Goal: Navigation & Orientation: Go to known website

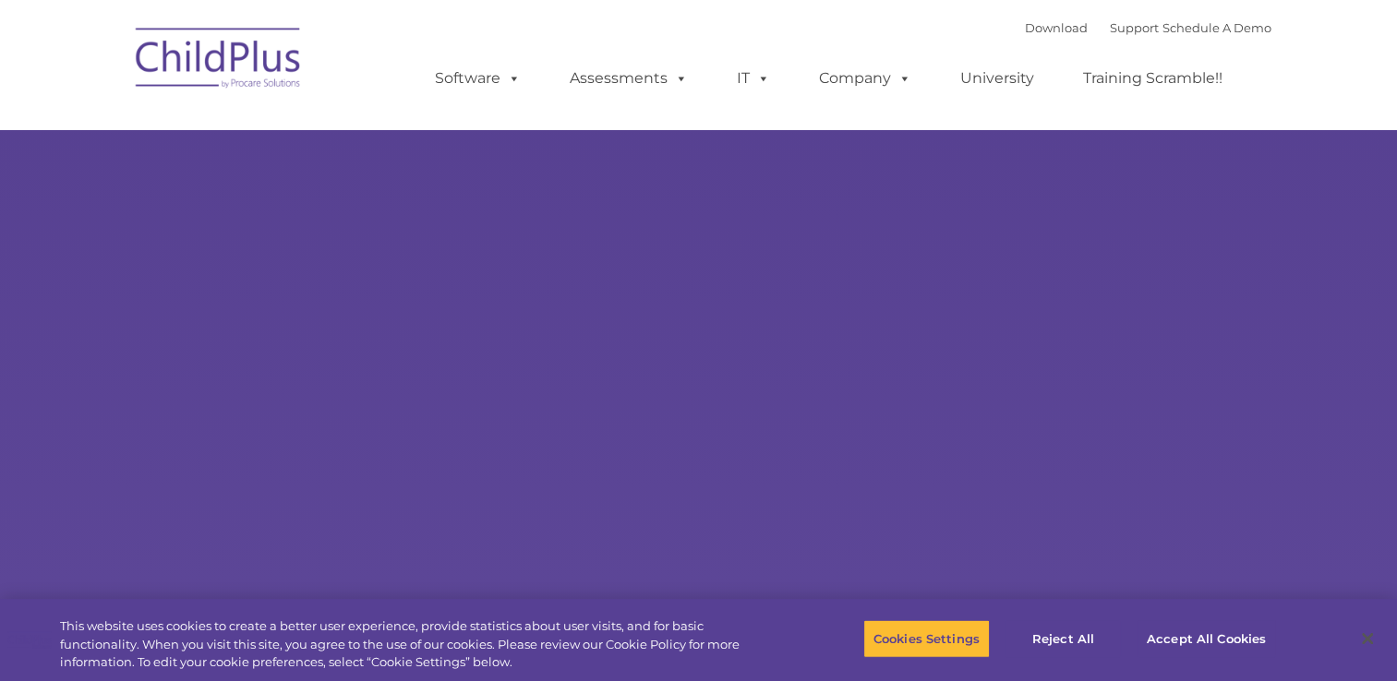
select select "MEDIUM"
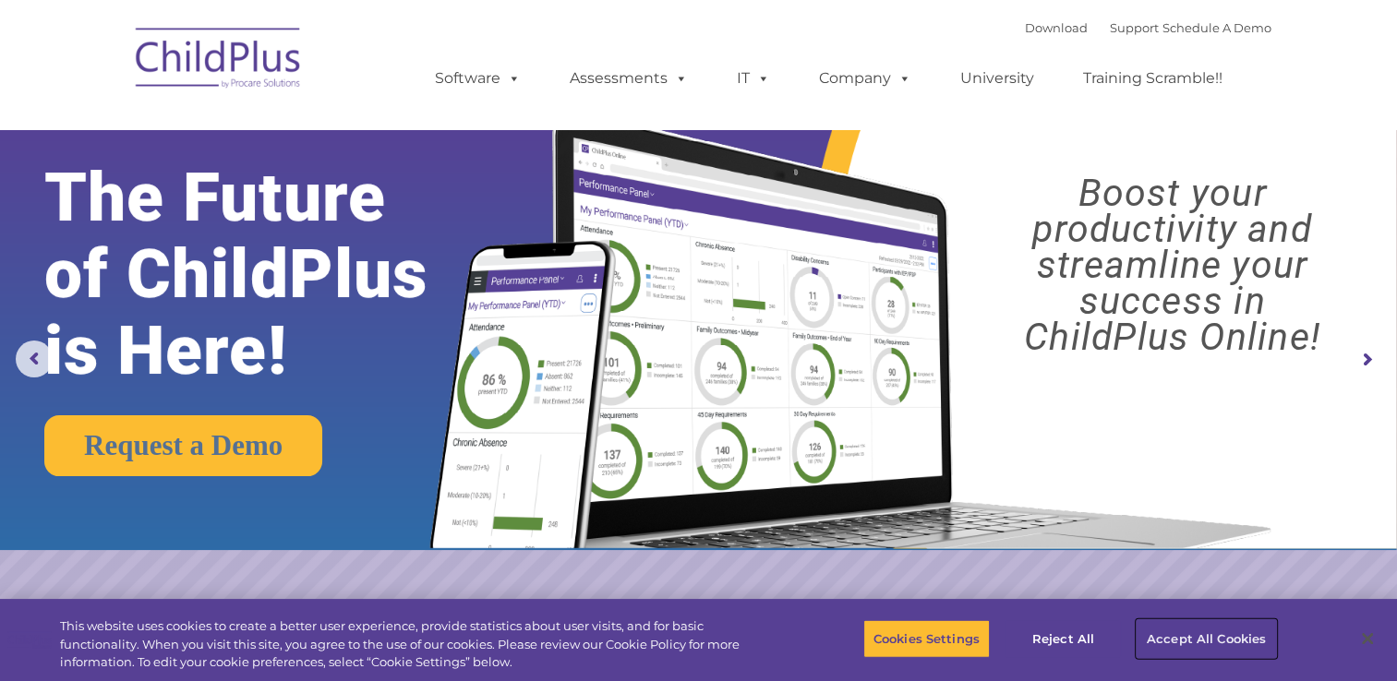
click at [1175, 642] on button "Accept All Cookies" at bounding box center [1205, 638] width 139 height 39
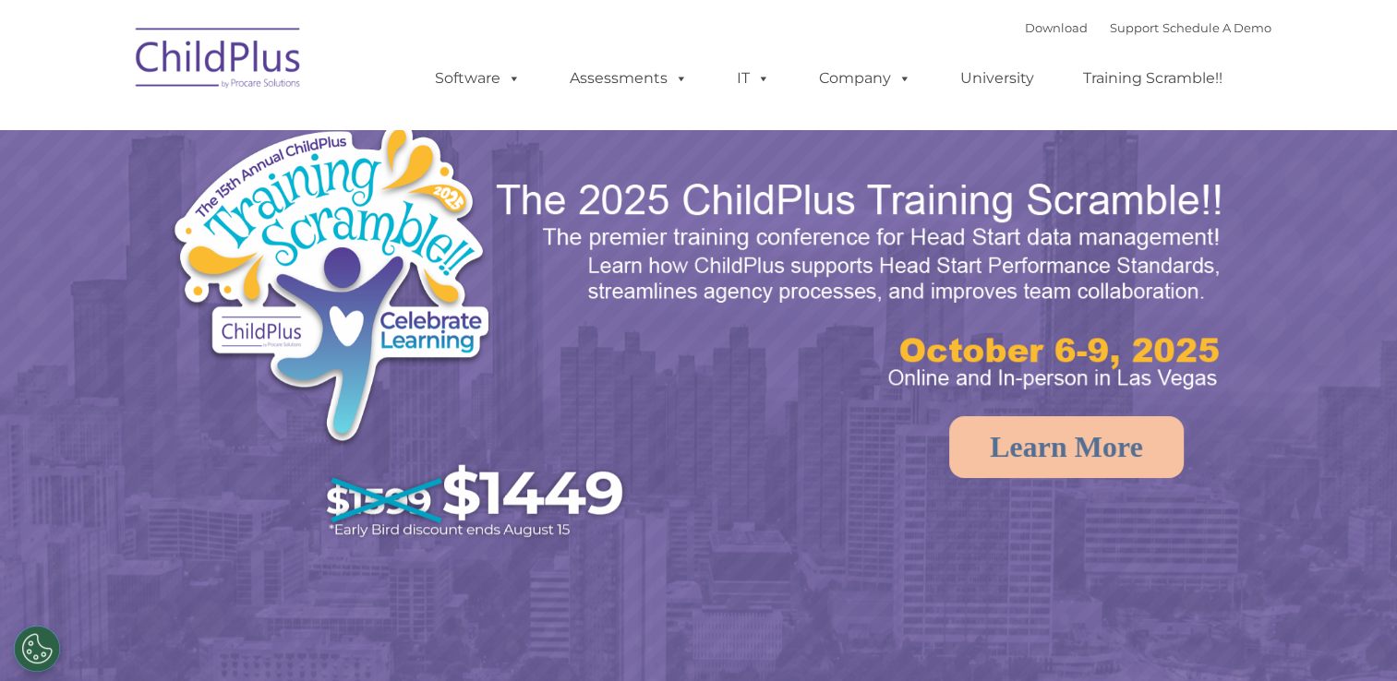
select select "MEDIUM"
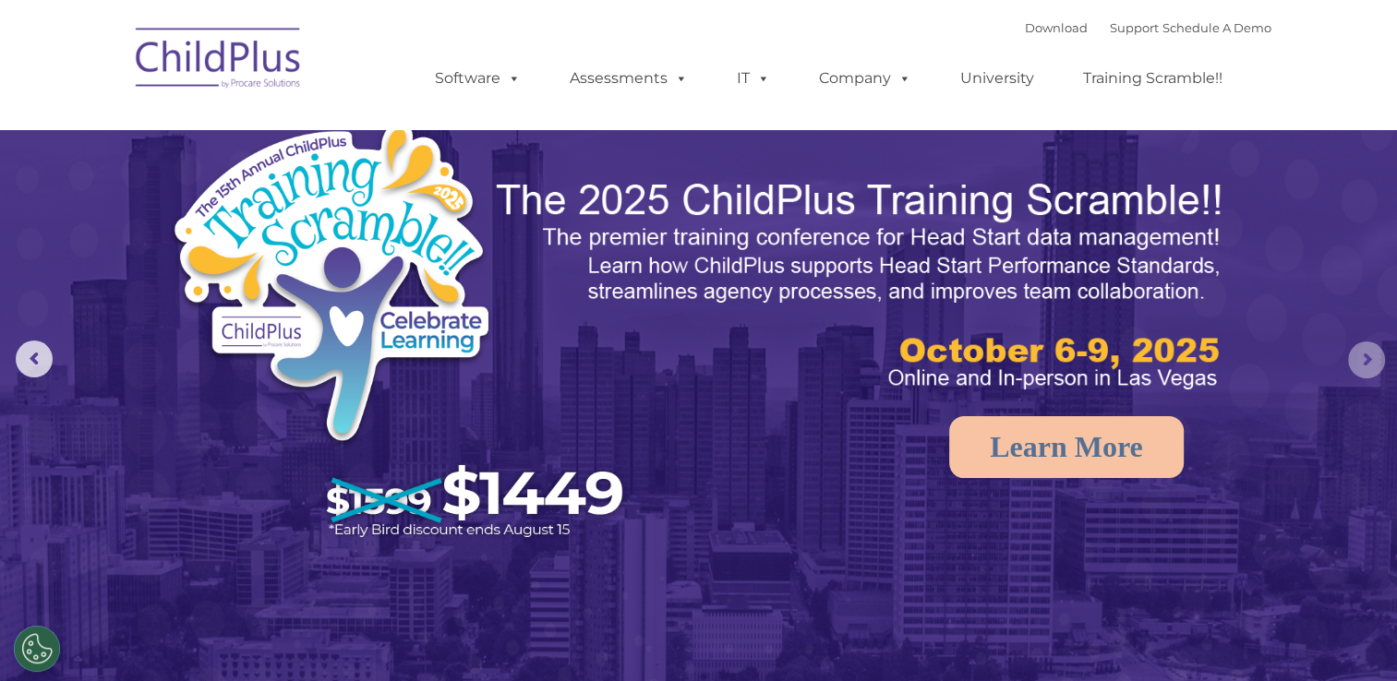
click at [1361, 353] on rs-arrow at bounding box center [1366, 360] width 37 height 37
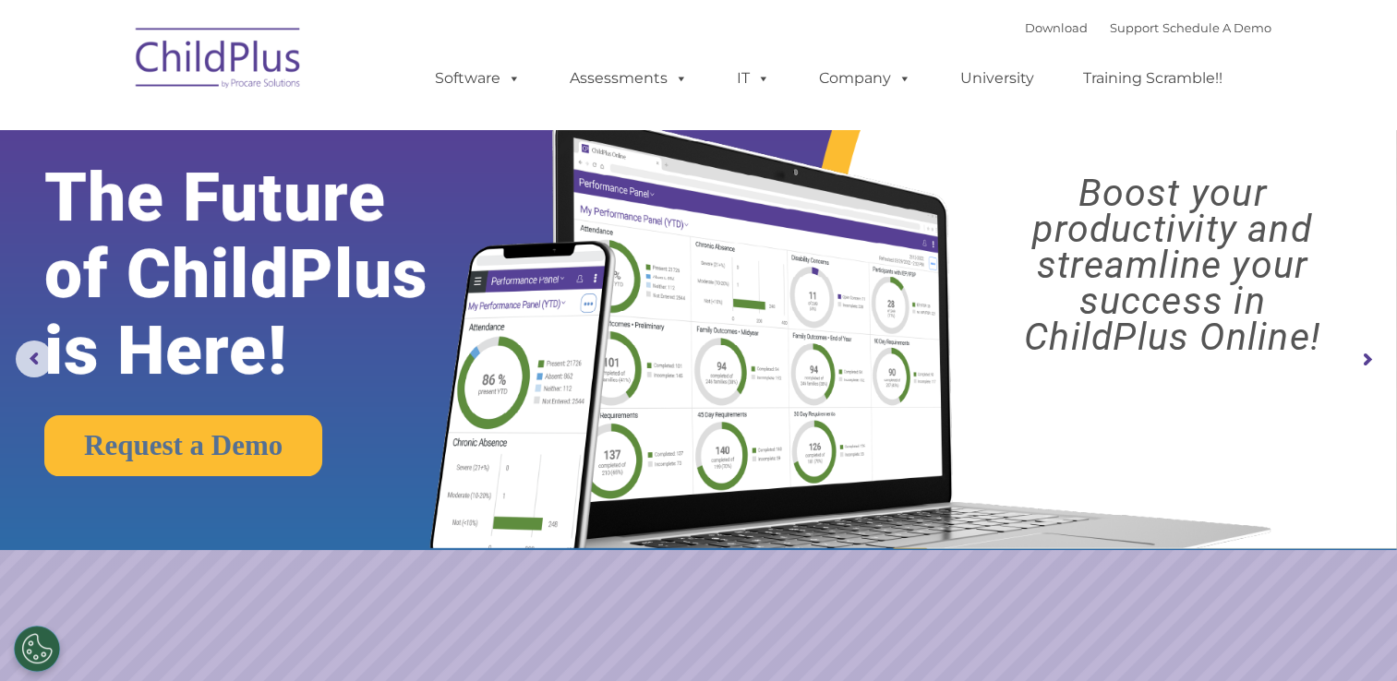
click at [1361, 353] on rs-arrow at bounding box center [1366, 360] width 37 height 37
